Goal: Check status: Check status

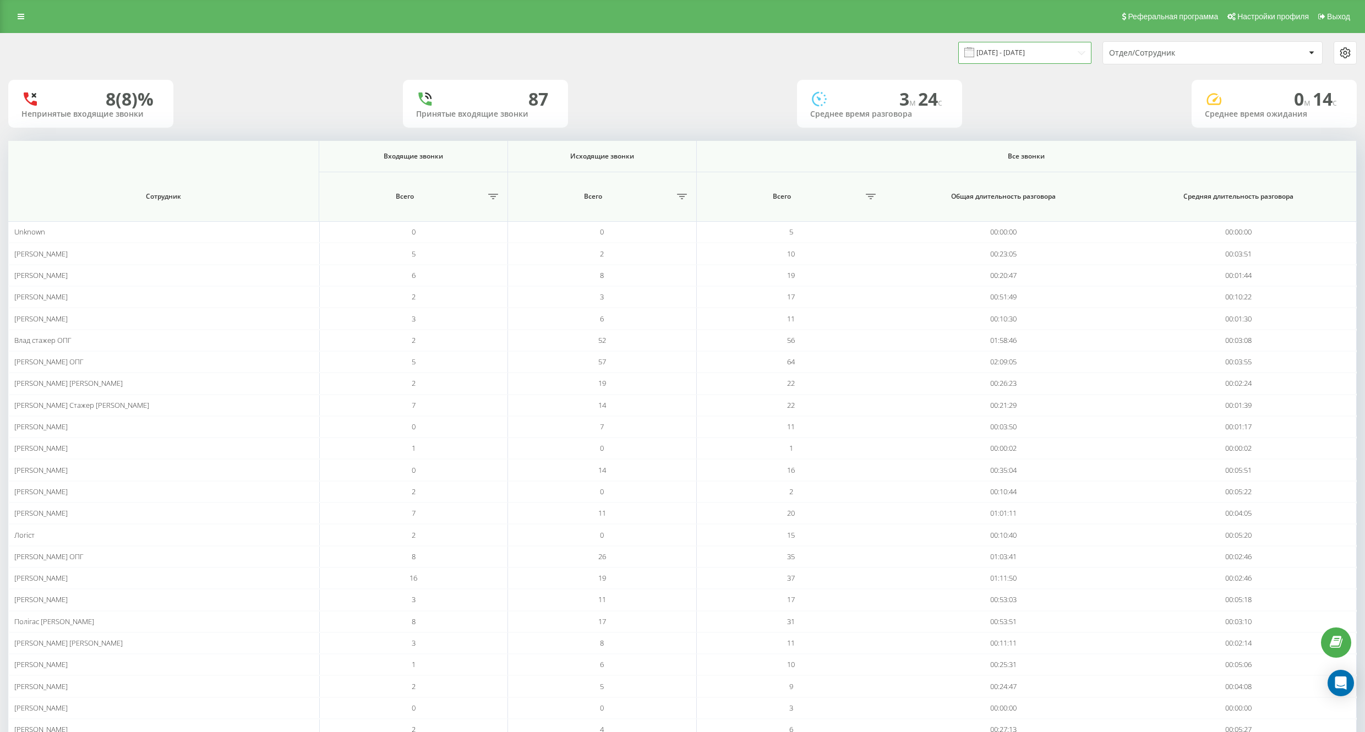
click at [1032, 56] on input "[DATE] - [DATE]" at bounding box center [1024, 52] width 133 height 21
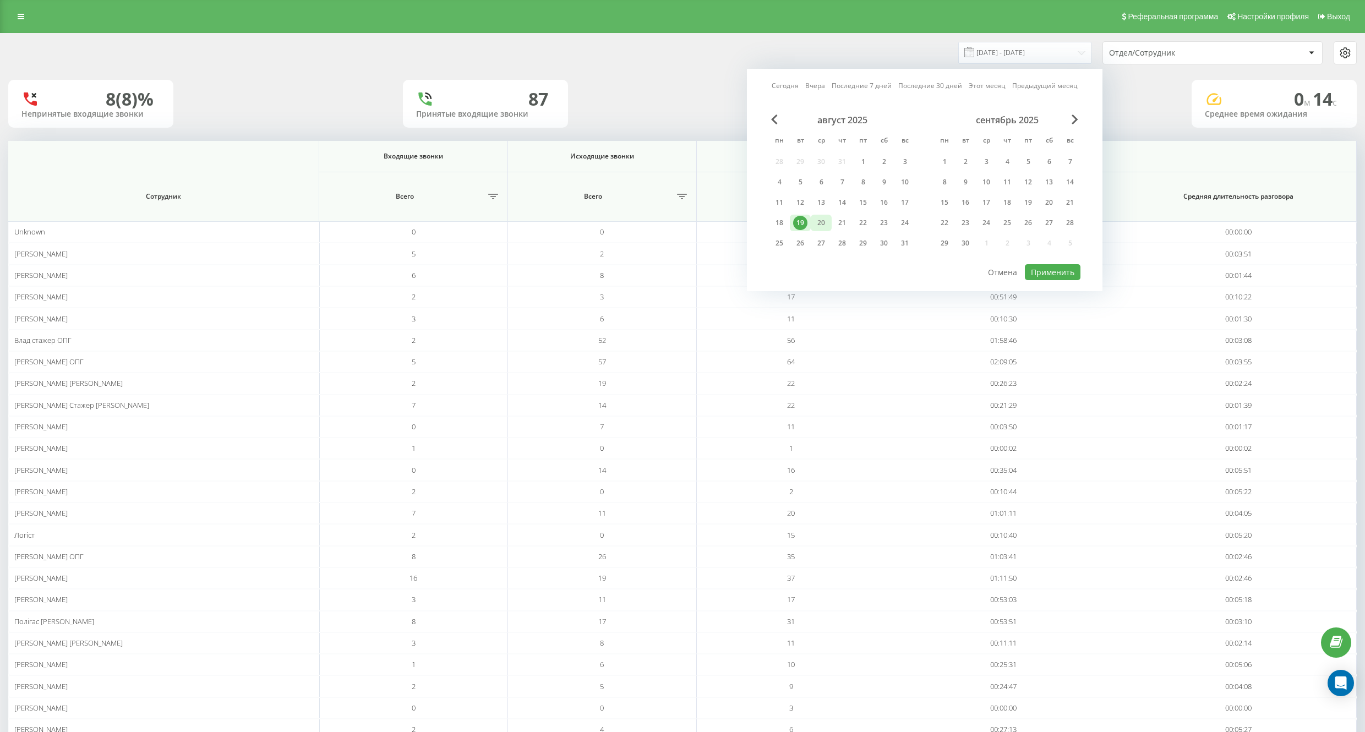
click at [819, 229] on div "20" at bounding box center [821, 223] width 14 height 14
click at [1063, 276] on button "Применить" at bounding box center [1053, 272] width 56 height 16
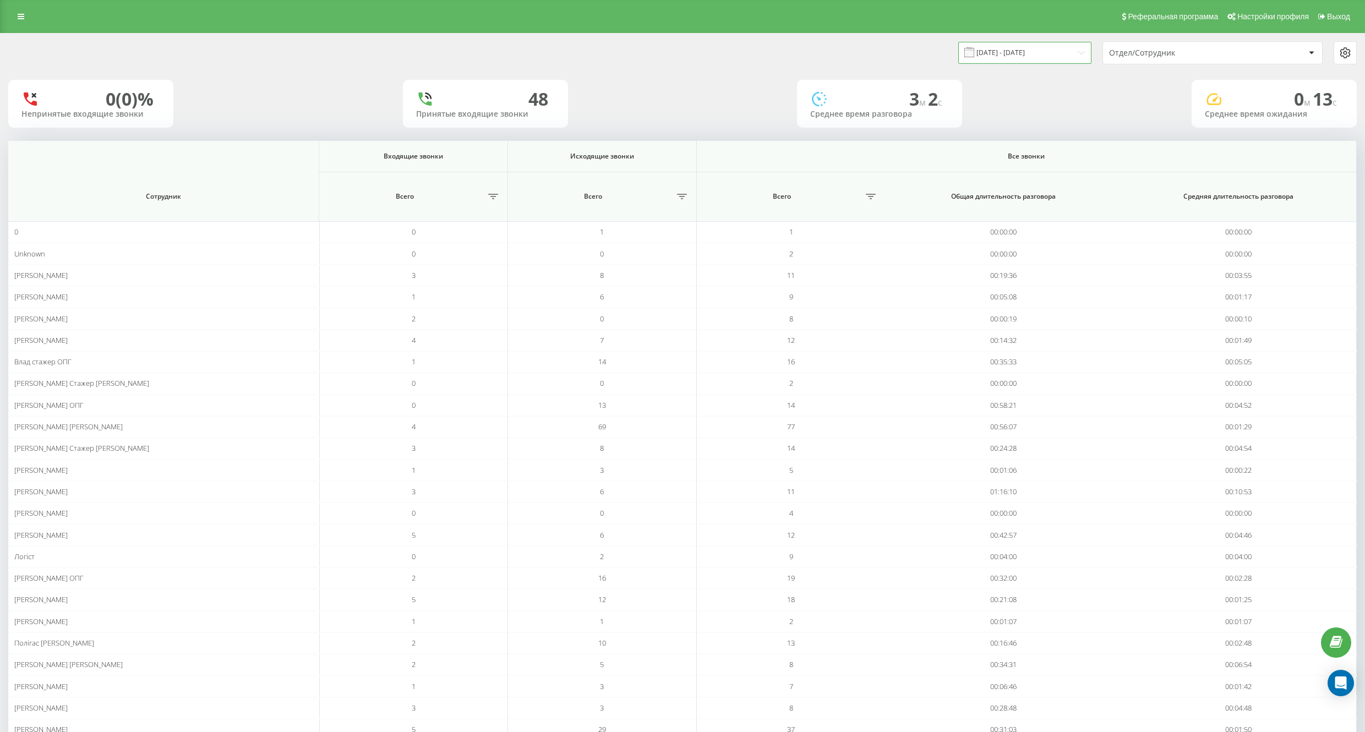
click at [1039, 46] on input "[DATE] - [DATE]" at bounding box center [1024, 52] width 133 height 21
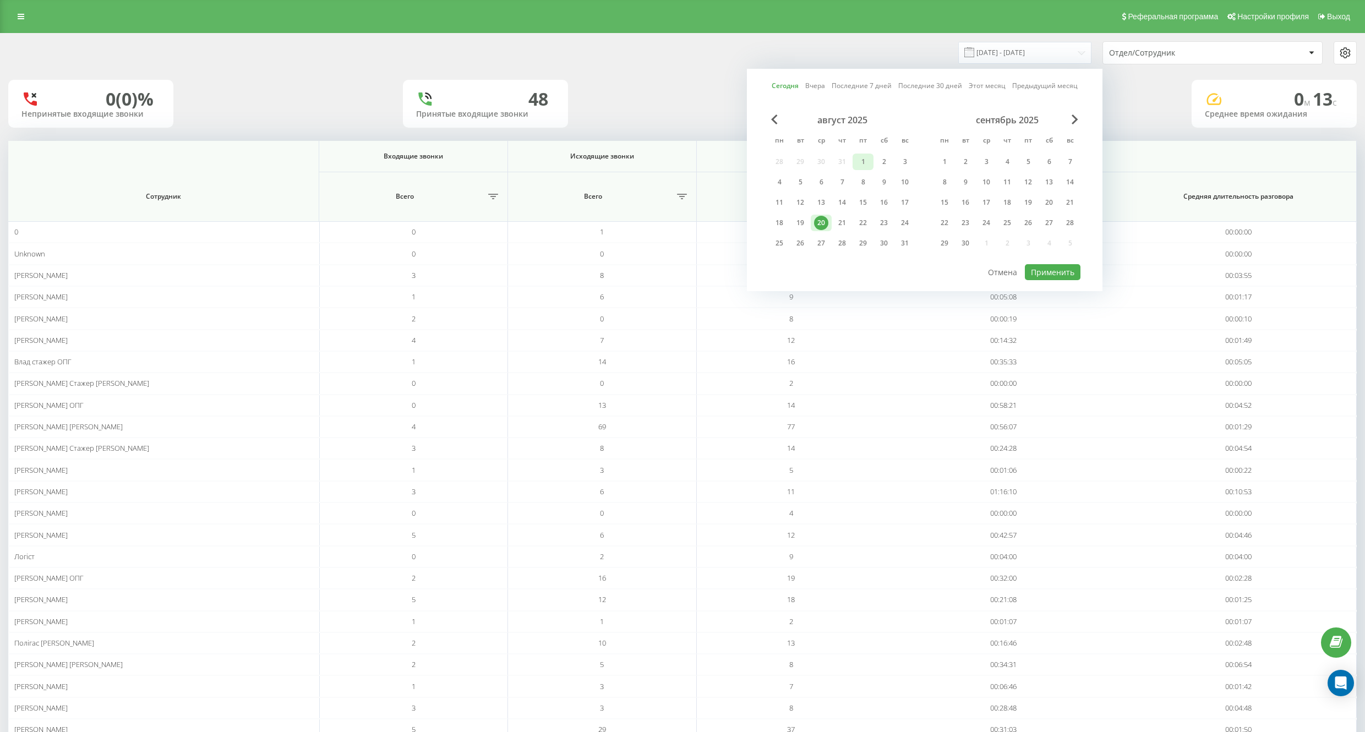
click at [857, 164] on div "1" at bounding box center [863, 162] width 14 height 14
click at [826, 223] on div "20" at bounding box center [821, 223] width 14 height 14
click at [1044, 266] on button "Применить" at bounding box center [1053, 272] width 56 height 16
type input "[DATE] - [DATE]"
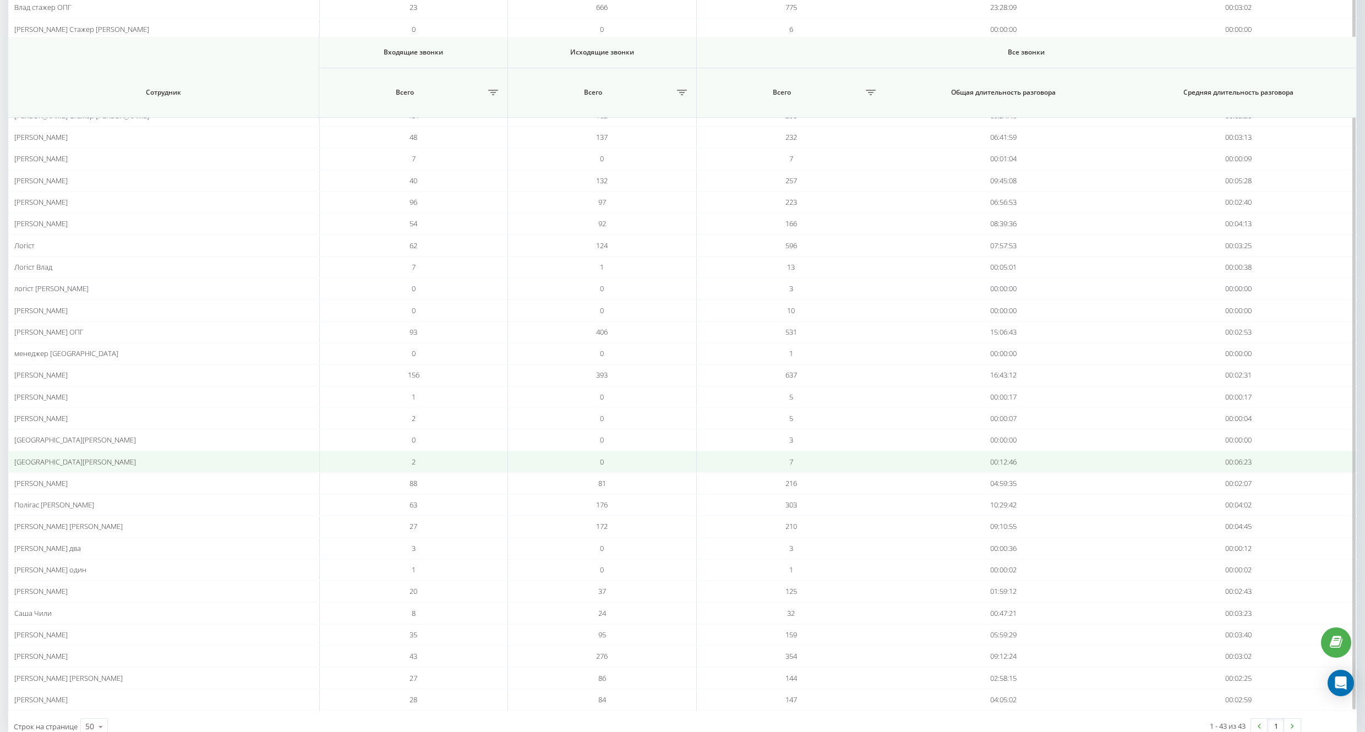
scroll to position [473, 0]
